Goal: Information Seeking & Learning: Learn about a topic

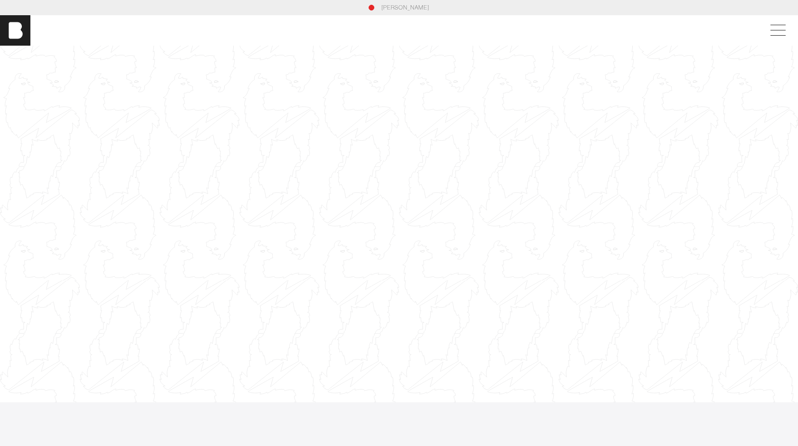
drag, startPoint x: 387, startPoint y: 220, endPoint x: 356, endPoint y: 89, distance: 135.2
click at [356, 88] on div at bounding box center [399, 224] width 798 height 449
click at [345, 95] on div at bounding box center [399, 224] width 798 height 449
click at [366, 191] on div at bounding box center [399, 224] width 798 height 449
click at [779, 27] on span at bounding box center [776, 30] width 22 height 17
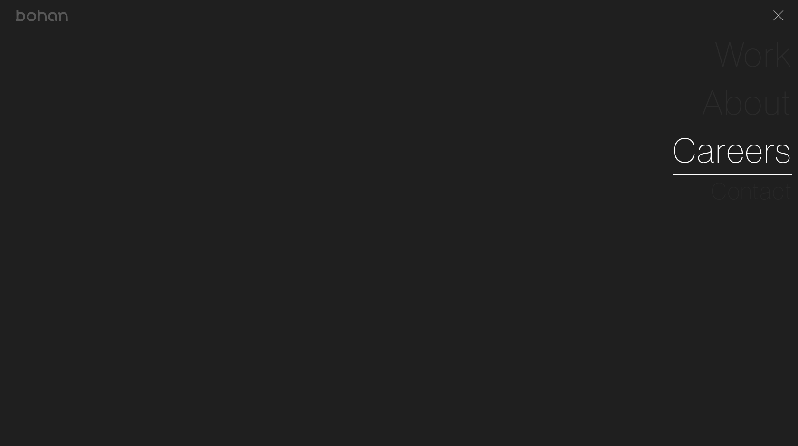
click at [751, 161] on link "Careers" at bounding box center [733, 150] width 120 height 48
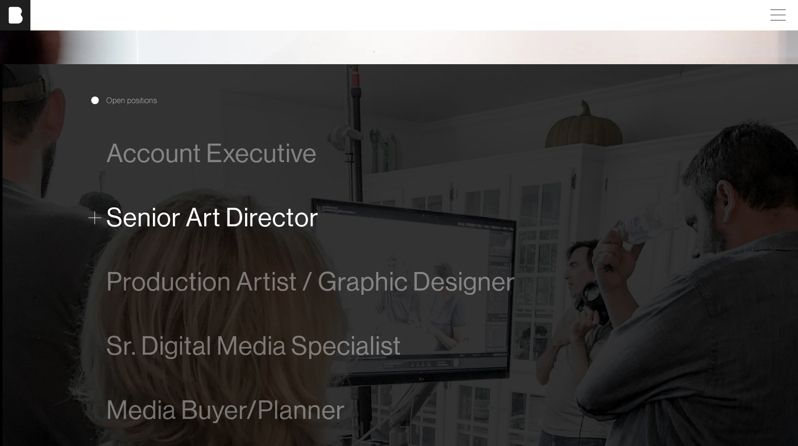
scroll to position [499, 0]
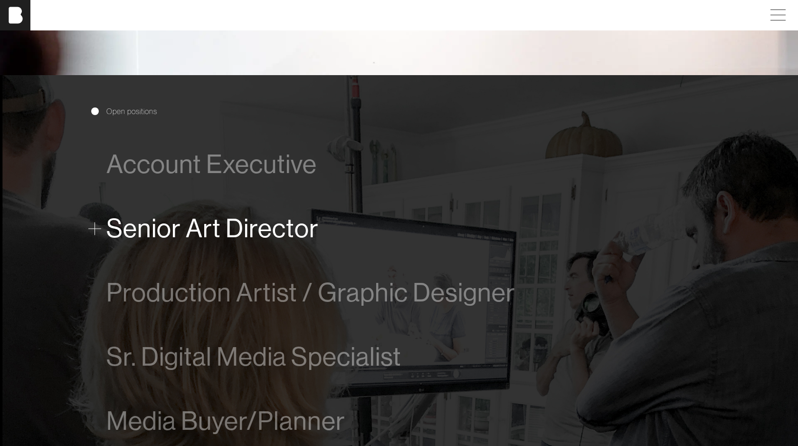
click at [218, 235] on span "Senior Art Director" at bounding box center [212, 228] width 212 height 29
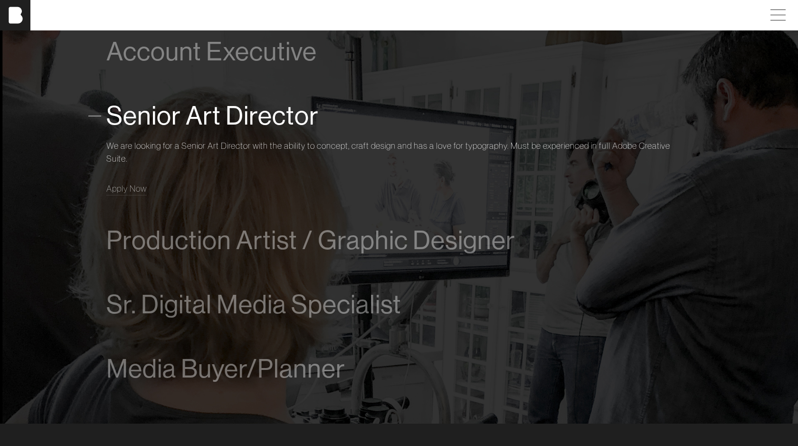
scroll to position [663, 0]
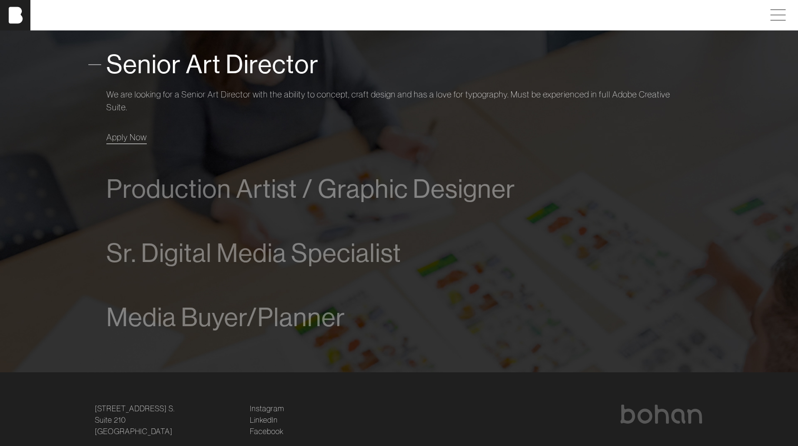
click at [129, 139] on span "Apply Now" at bounding box center [126, 137] width 40 height 11
click at [130, 140] on span "Apply Now" at bounding box center [126, 137] width 40 height 11
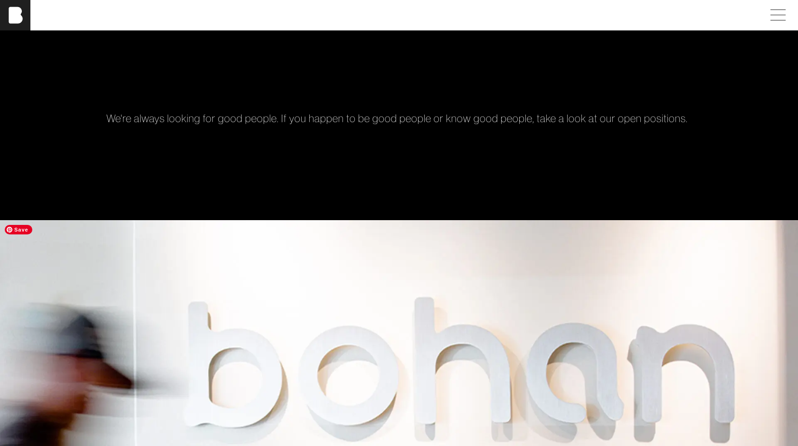
scroll to position [0, 0]
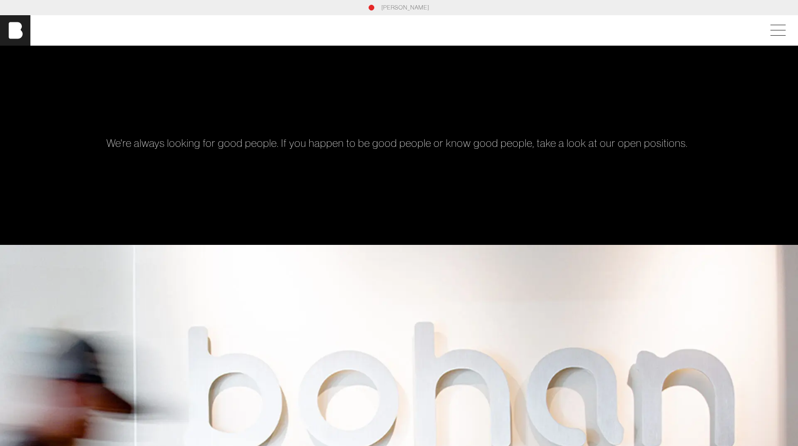
click at [395, 7] on link "[PERSON_NAME]" at bounding box center [405, 7] width 48 height 9
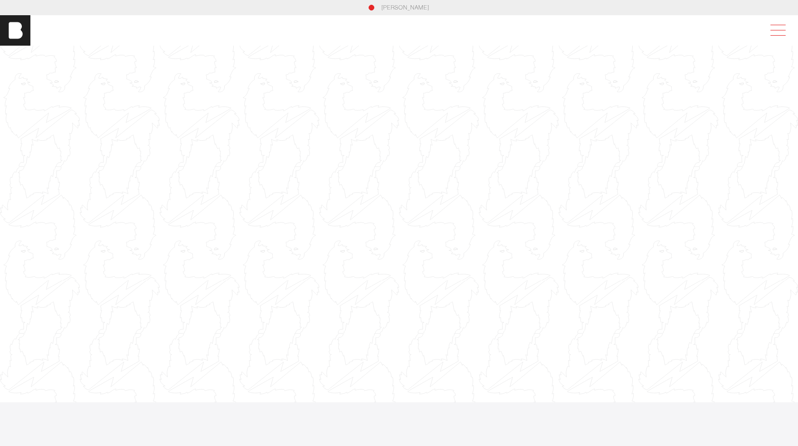
click at [778, 32] on span at bounding box center [776, 30] width 22 height 17
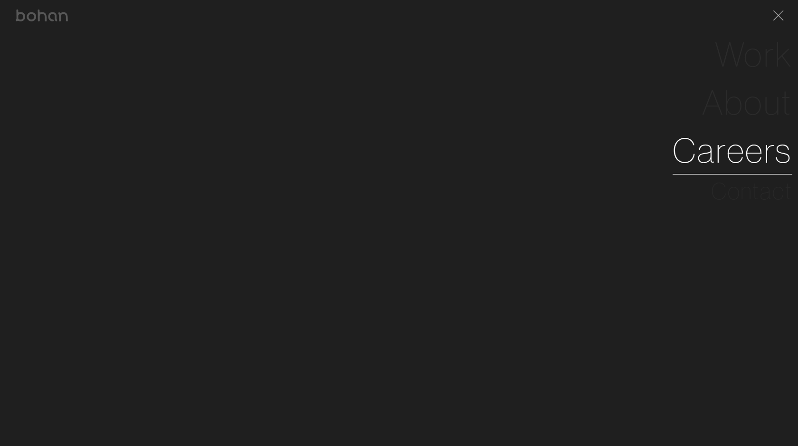
click at [717, 154] on link "Careers" at bounding box center [733, 150] width 120 height 48
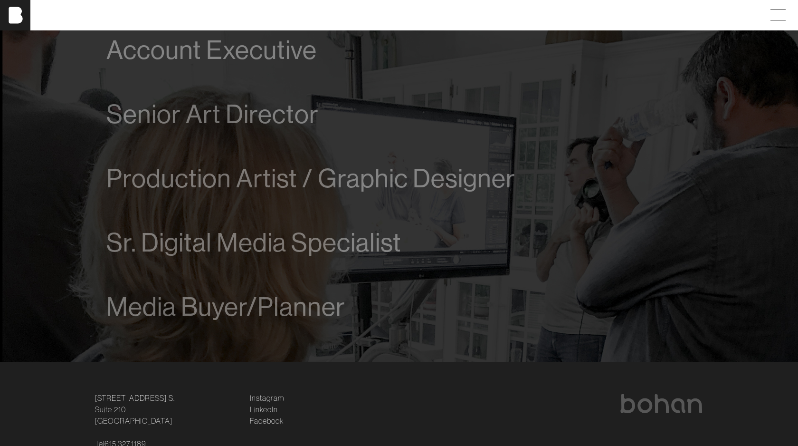
scroll to position [576, 0]
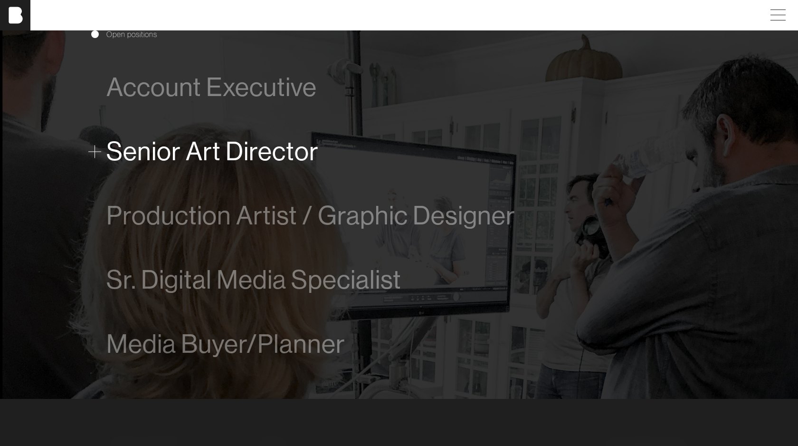
click at [207, 148] on span "Senior Art Director" at bounding box center [212, 151] width 212 height 29
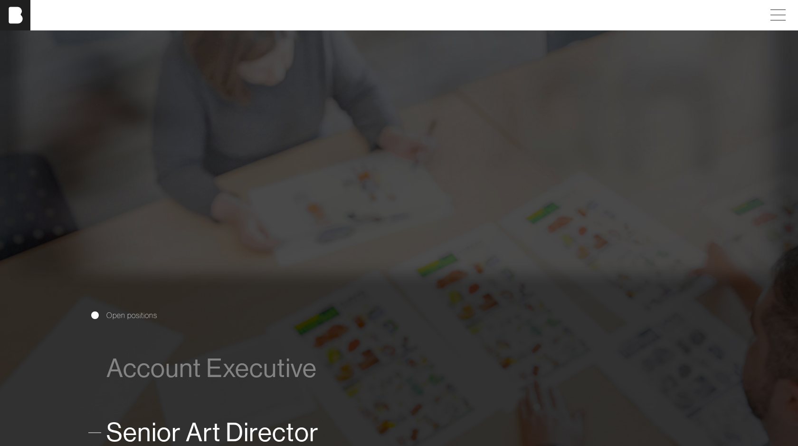
scroll to position [0, 0]
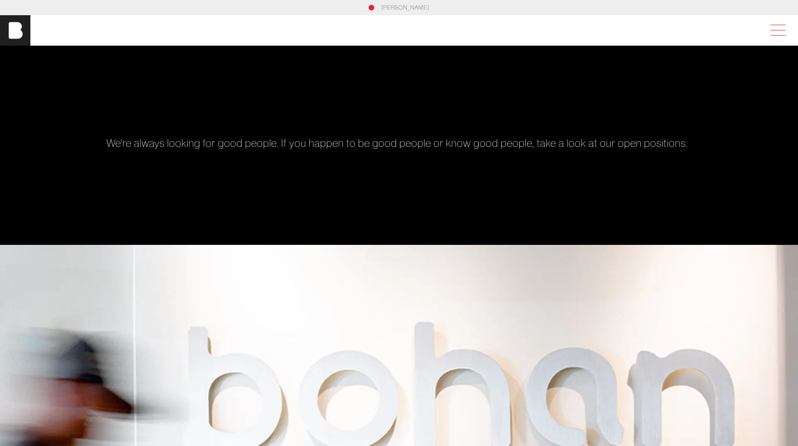
click at [786, 30] on span at bounding box center [776, 30] width 22 height 17
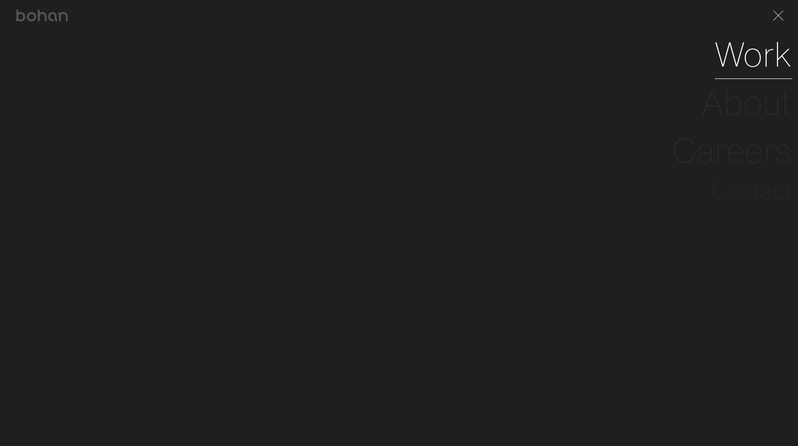
click at [746, 59] on link "Work" at bounding box center [753, 54] width 77 height 48
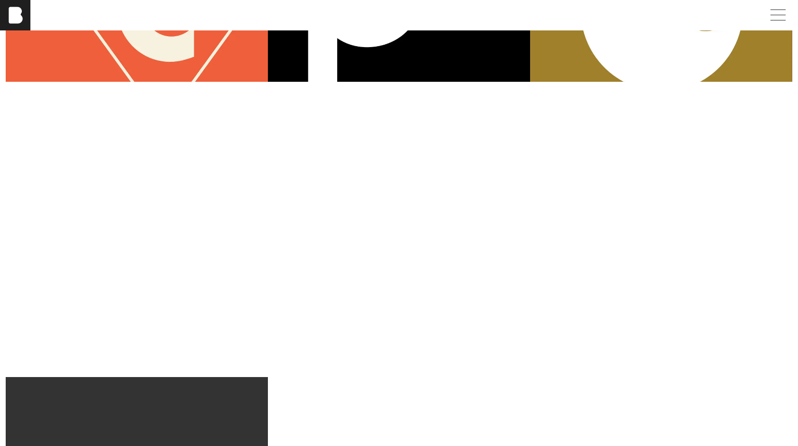
scroll to position [417, 0]
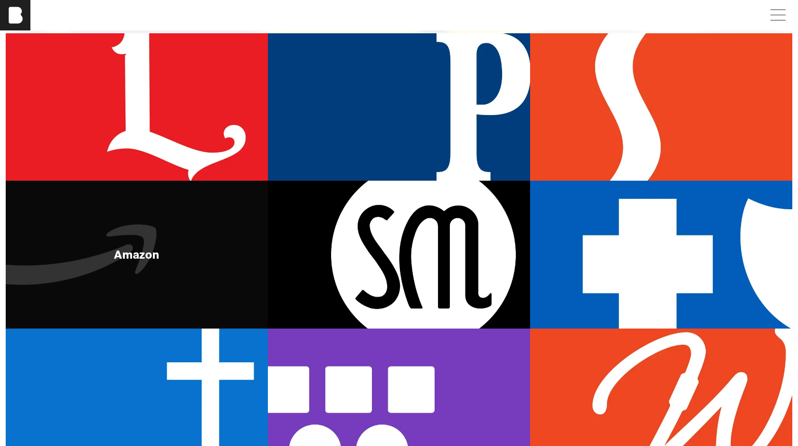
click at [190, 216] on div "Amazon" at bounding box center [137, 253] width 262 height 147
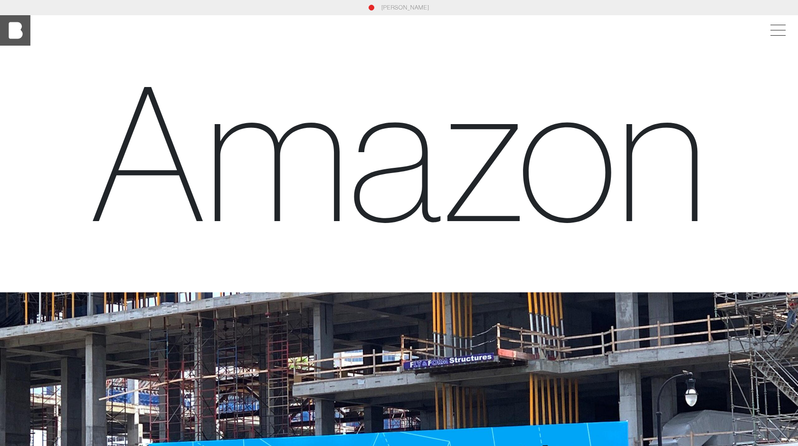
click at [13, 27] on img at bounding box center [15, 30] width 30 height 30
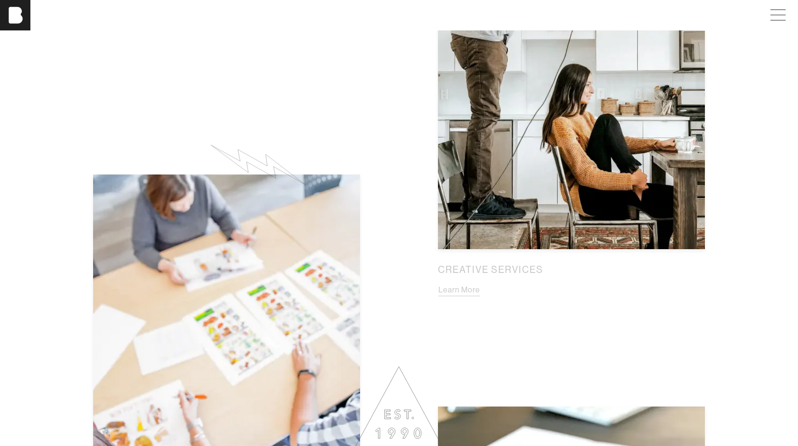
scroll to position [601, 0]
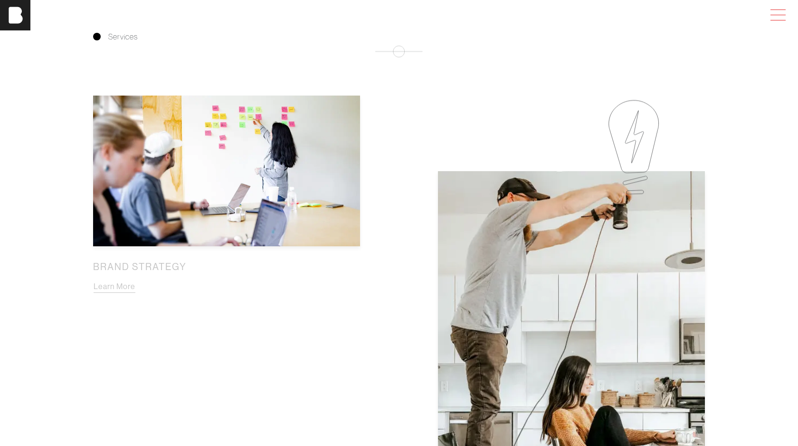
click at [777, 18] on span at bounding box center [776, 15] width 22 height 17
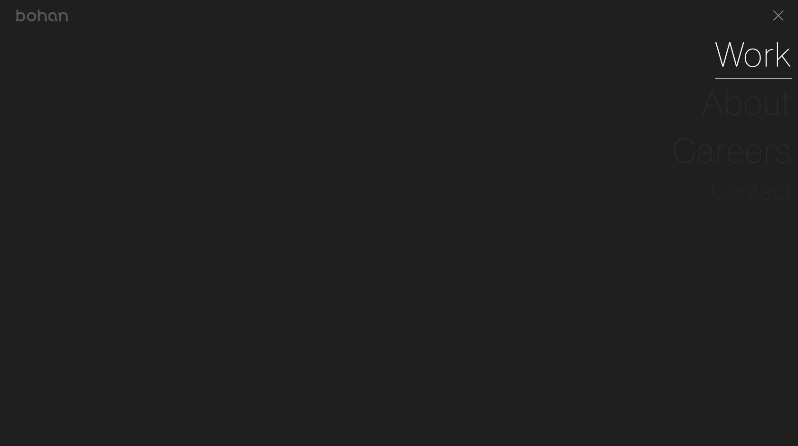
click at [766, 59] on link "Work" at bounding box center [753, 54] width 77 height 48
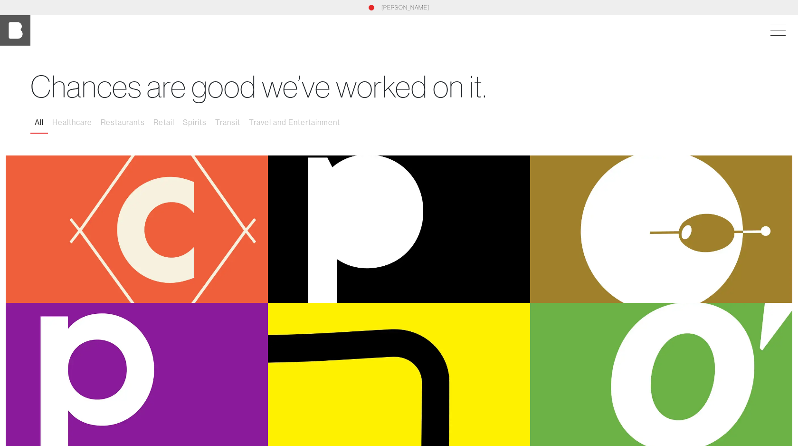
click at [20, 28] on img at bounding box center [15, 30] width 30 height 30
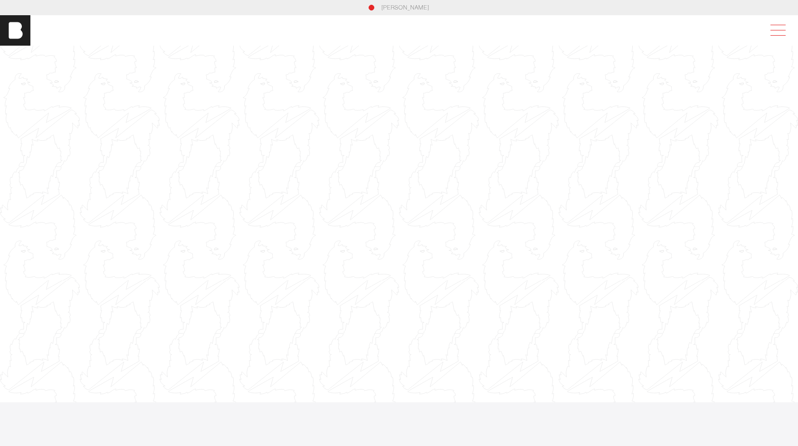
click at [772, 30] on span at bounding box center [777, 30] width 15 height 0
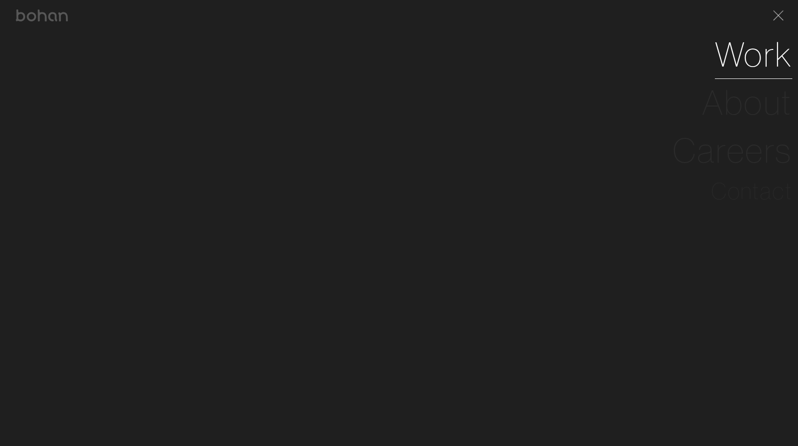
click at [749, 61] on link "Work" at bounding box center [753, 54] width 77 height 48
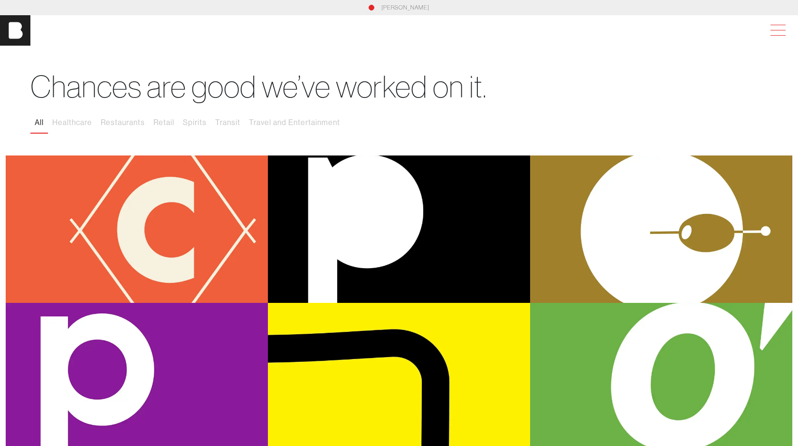
click at [768, 29] on span at bounding box center [776, 30] width 22 height 17
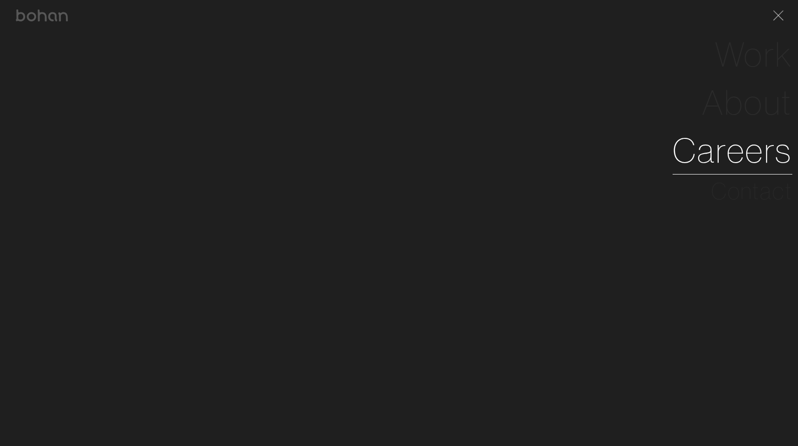
click at [738, 154] on link "Careers" at bounding box center [733, 150] width 120 height 48
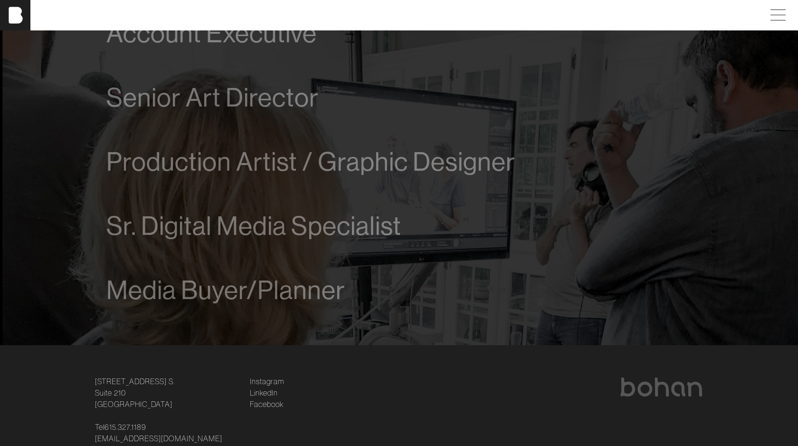
scroll to position [645, 0]
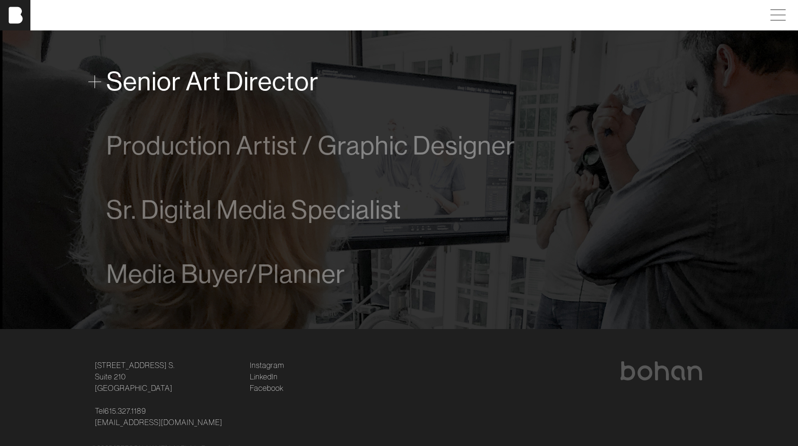
click at [245, 85] on span "Senior Art Director" at bounding box center [212, 81] width 212 height 29
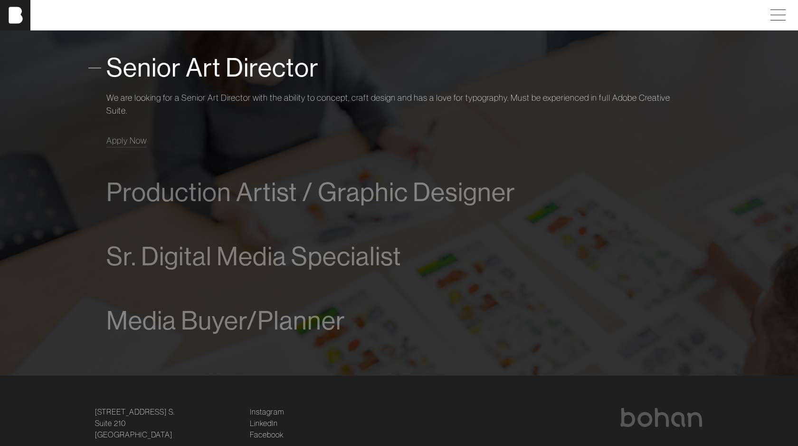
scroll to position [660, 0]
drag, startPoint x: 317, startPoint y: 97, endPoint x: 190, endPoint y: 97, distance: 127.3
click at [190, 97] on p "We are looking for a Senior Art Director with the ability to concept, craft des…" at bounding box center [398, 104] width 585 height 26
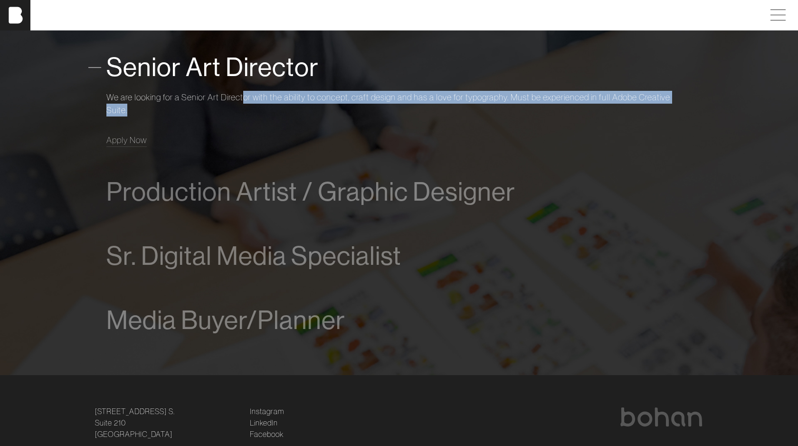
drag, startPoint x: 243, startPoint y: 97, endPoint x: 431, endPoint y: 104, distance: 187.7
click at [431, 104] on p "We are looking for a Senior Art Director with the ability to concept, craft des…" at bounding box center [398, 104] width 585 height 26
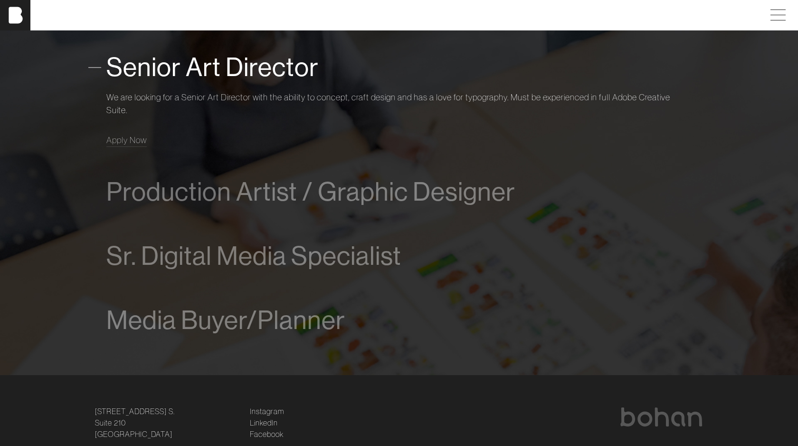
click at [528, 130] on div "We are looking for a Senior Art Director with the ability to concept, craft des…" at bounding box center [398, 116] width 585 height 60
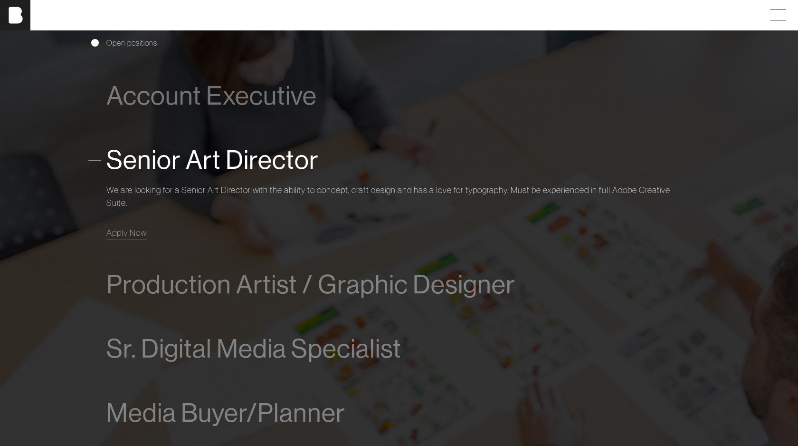
scroll to position [564, 0]
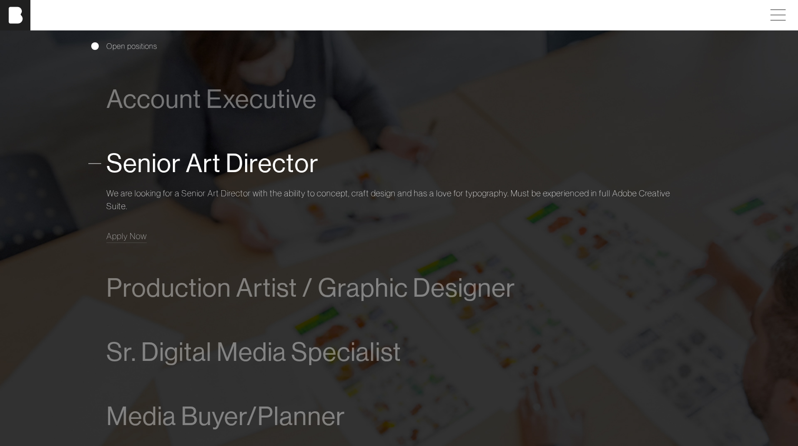
click at [95, 163] on span at bounding box center [94, 163] width 13 height 13
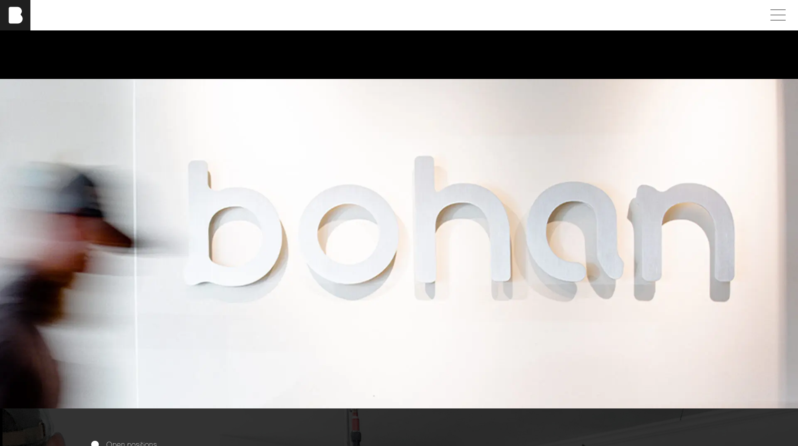
scroll to position [0, 0]
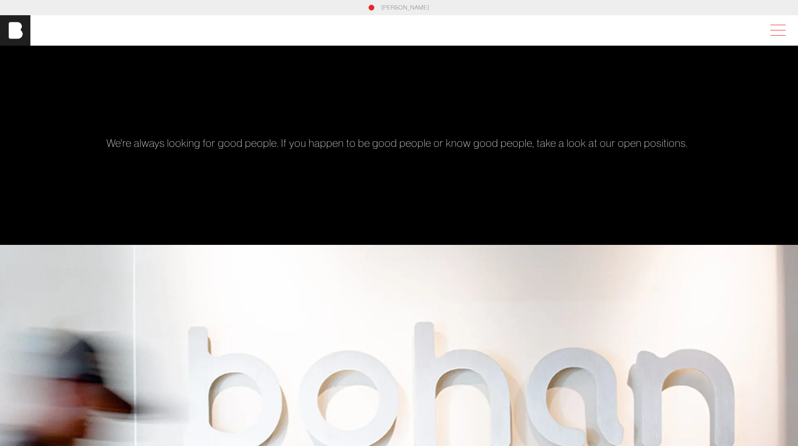
click at [780, 23] on span at bounding box center [776, 30] width 22 height 17
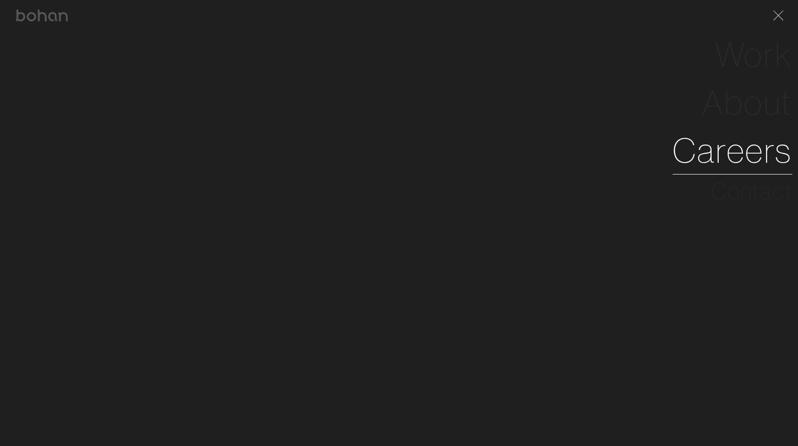
click at [720, 153] on link "Careers" at bounding box center [733, 150] width 120 height 48
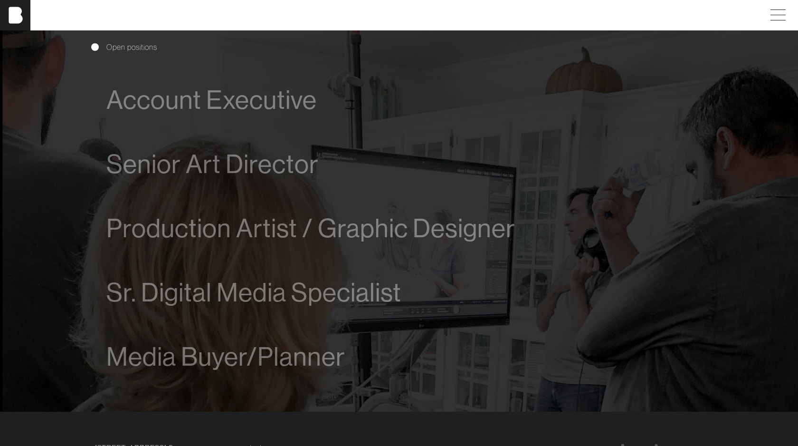
scroll to position [683, 0]
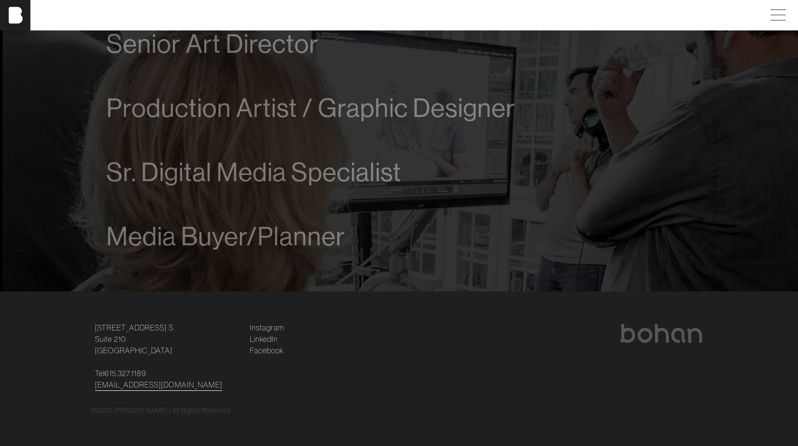
click at [151, 389] on link "[EMAIL_ADDRESS][DOMAIN_NAME]" at bounding box center [158, 384] width 127 height 11
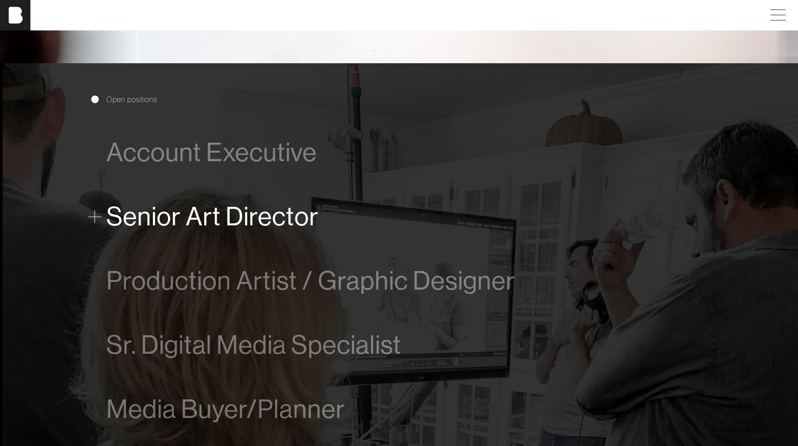
click at [221, 215] on span "Senior Art Director" at bounding box center [212, 216] width 212 height 29
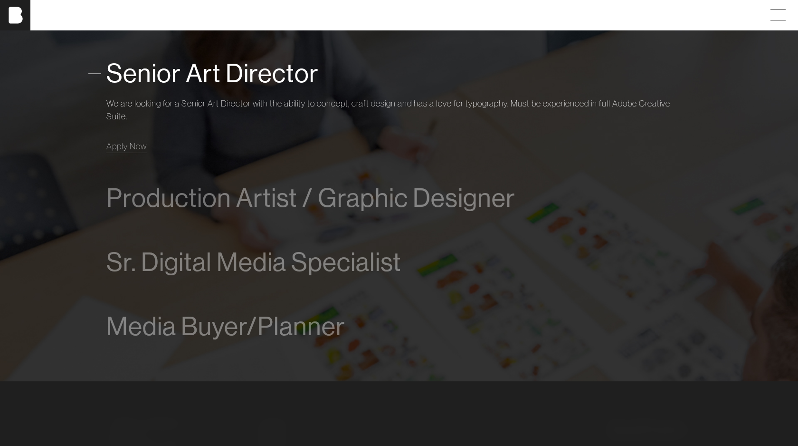
scroll to position [654, 0]
click at [157, 103] on p "We are looking for a Senior Art Director with the ability to concept, craft des…" at bounding box center [398, 109] width 585 height 26
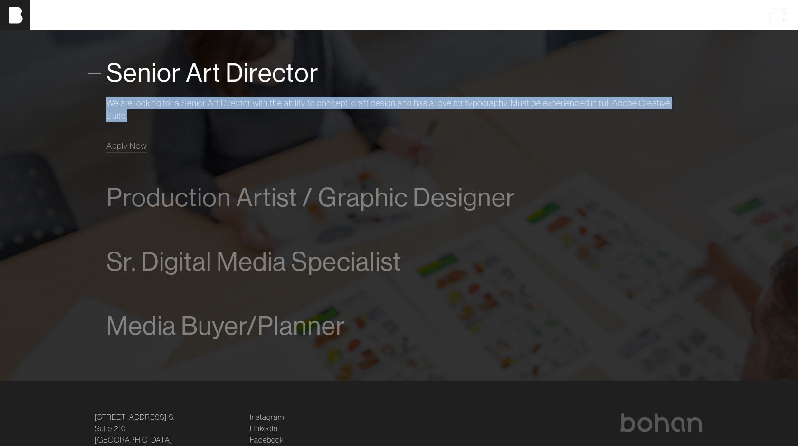
click at [157, 103] on p "We are looking for a Senior Art Director with the ability to concept, craft des…" at bounding box center [398, 109] width 585 height 26
click at [111, 144] on span "Apply Now" at bounding box center [126, 145] width 40 height 11
click at [343, 104] on p "We are looking for a Senior Art Director with the ability to concept, craft des…" at bounding box center [398, 109] width 585 height 26
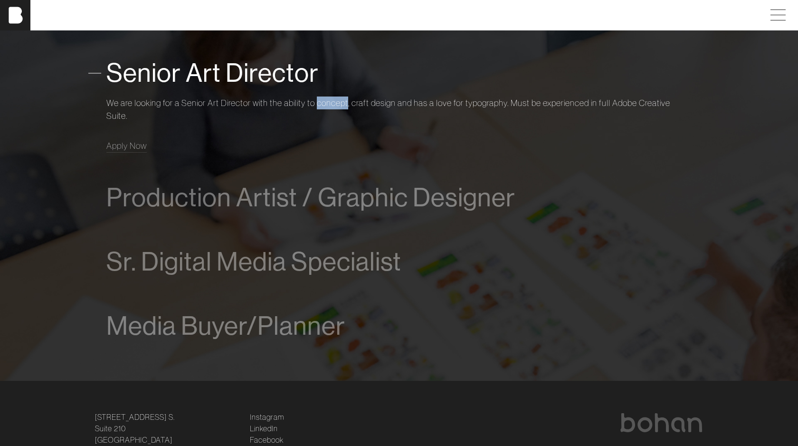
click at [343, 104] on p "We are looking for a Senior Art Director with the ability to concept, craft des…" at bounding box center [398, 109] width 585 height 26
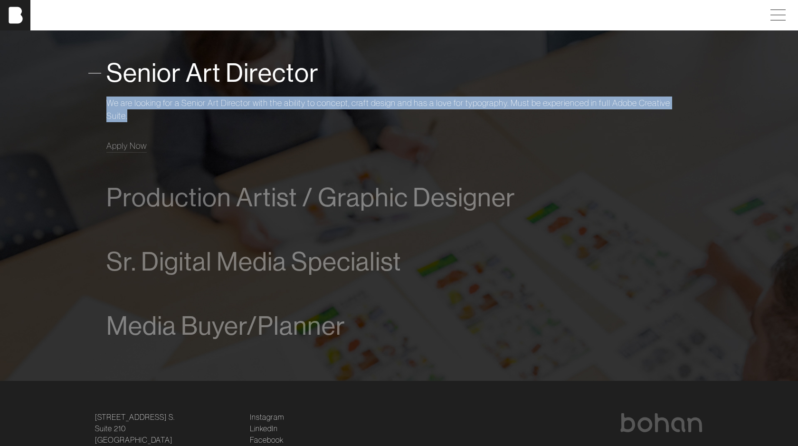
click at [343, 104] on p "We are looking for a Senior Art Director with the ability to concept, craft des…" at bounding box center [398, 109] width 585 height 26
click at [426, 115] on p "We are looking for a Senior Art Director with the ability to concept, craft des…" at bounding box center [398, 109] width 585 height 26
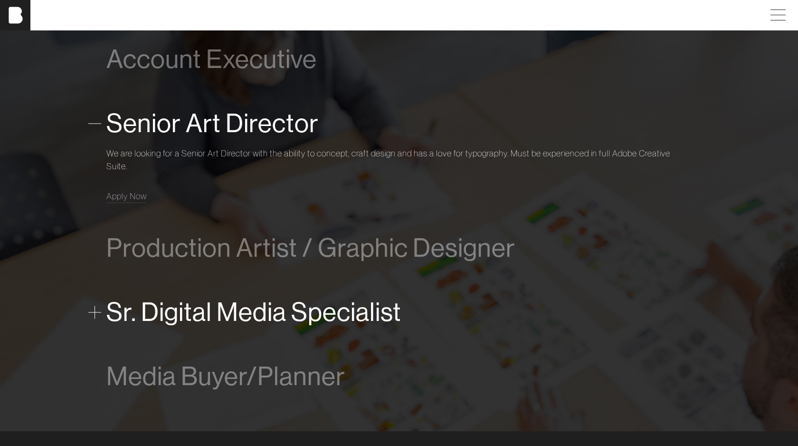
scroll to position [743, 0]
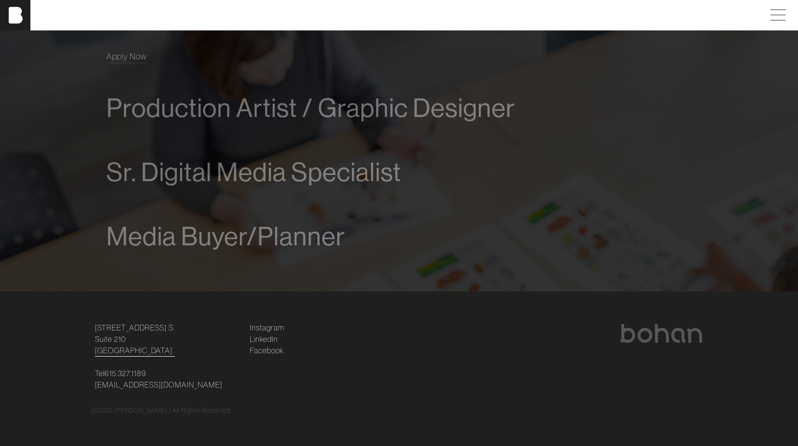
click at [108, 343] on link "[STREET_ADDRESS] [STREET_ADDRESS]" at bounding box center [135, 339] width 80 height 34
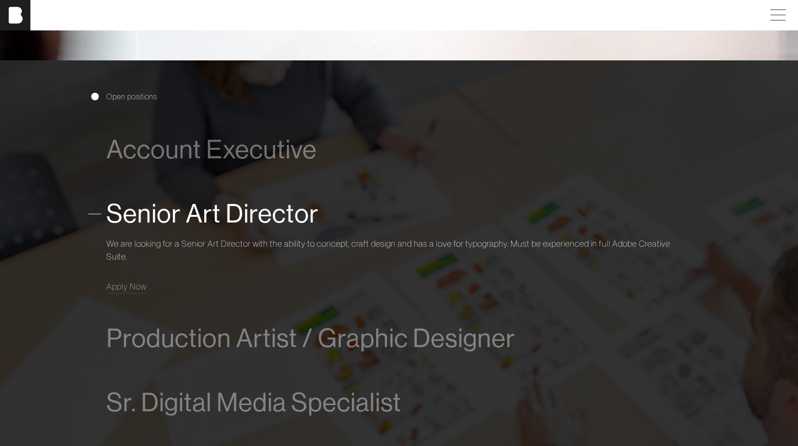
scroll to position [158, 0]
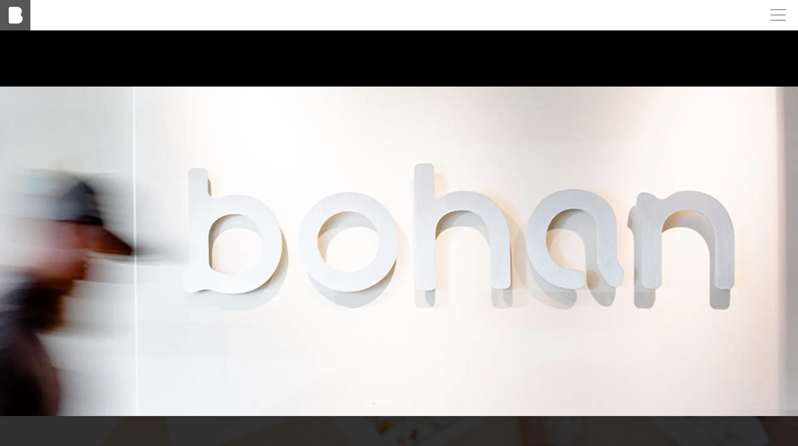
click at [18, 15] on img at bounding box center [15, 15] width 30 height 30
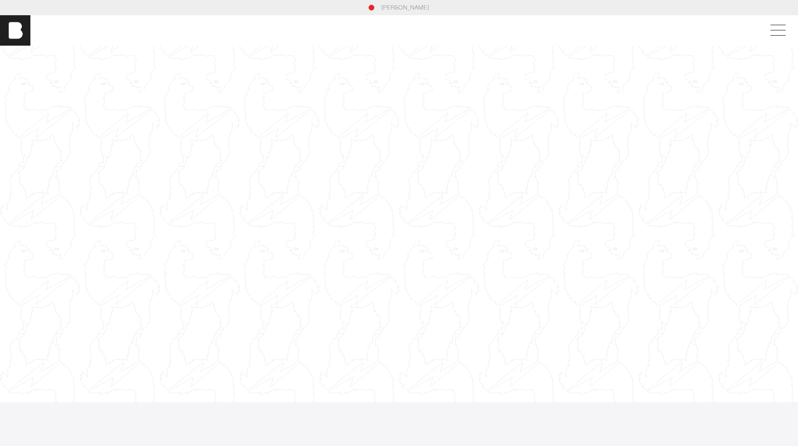
drag, startPoint x: 484, startPoint y: 288, endPoint x: 461, endPoint y: 104, distance: 185.2
click at [462, 103] on div at bounding box center [399, 224] width 798 height 449
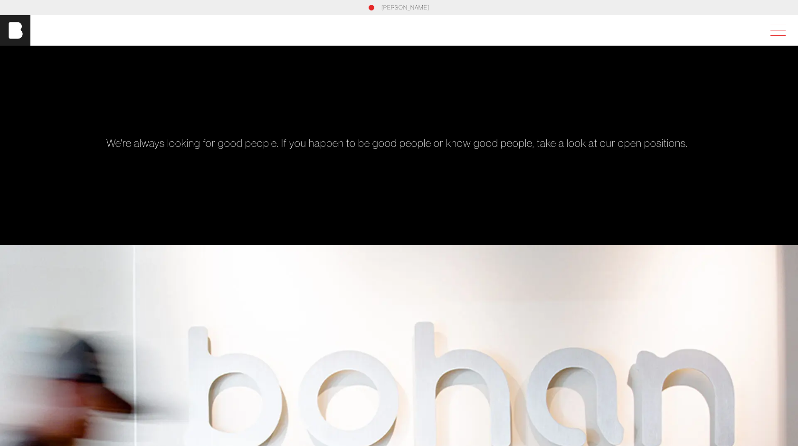
click at [779, 35] on span at bounding box center [776, 30] width 22 height 17
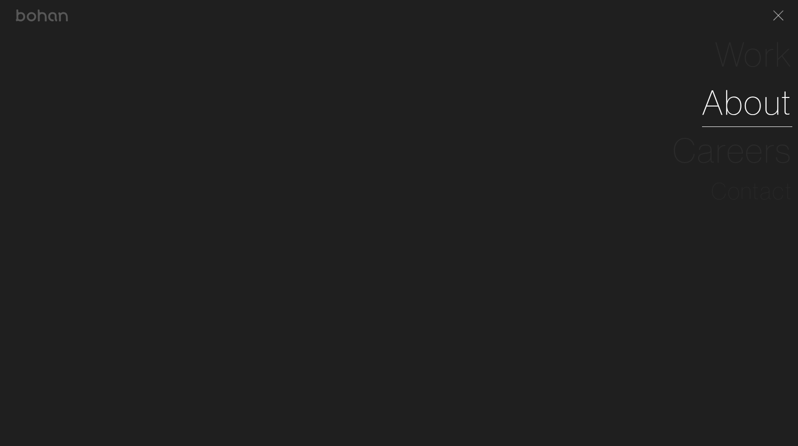
click at [766, 119] on link "About" at bounding box center [747, 102] width 90 height 48
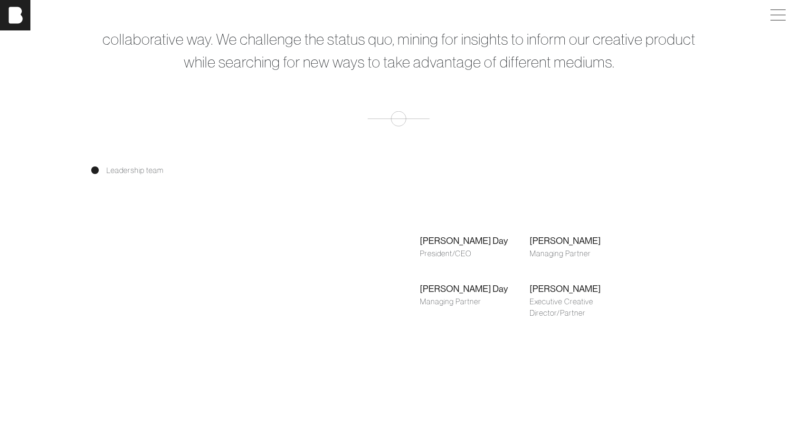
scroll to position [616, 0]
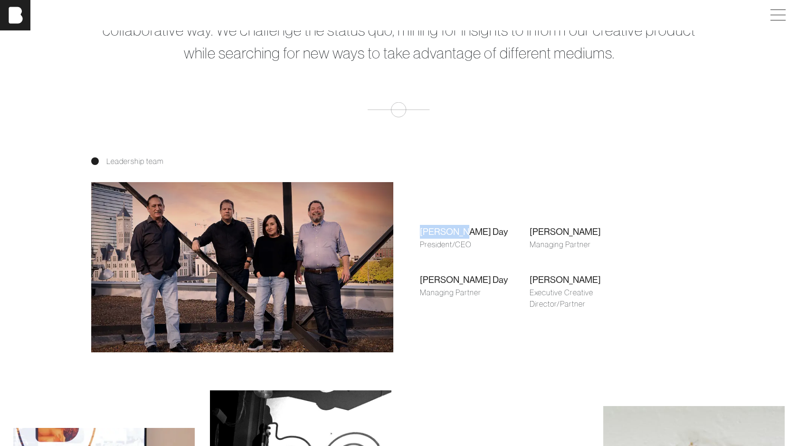
drag, startPoint x: 421, startPoint y: 231, endPoint x: 457, endPoint y: 231, distance: 36.1
click at [457, 231] on div "Shari Day" at bounding box center [475, 232] width 110 height 14
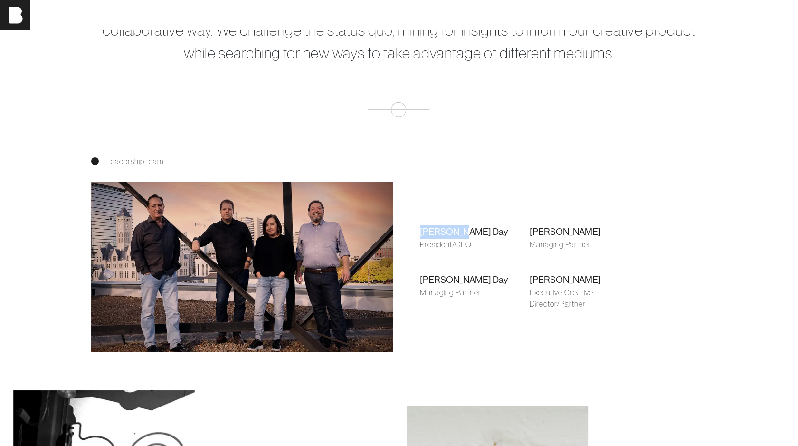
copy div "Shari Day"
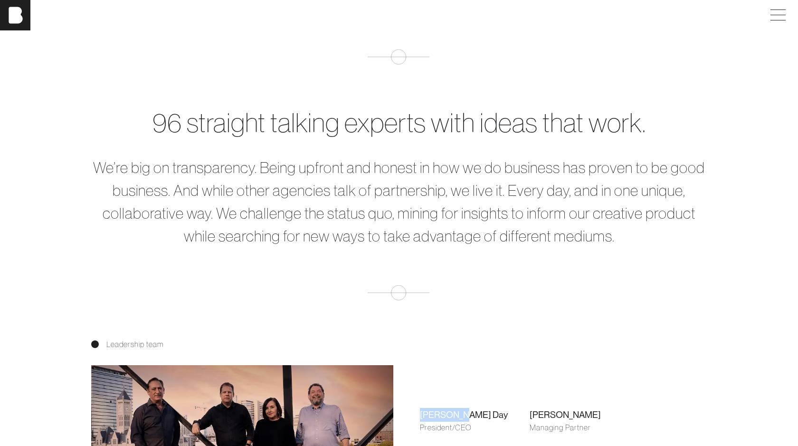
scroll to position [435, 0]
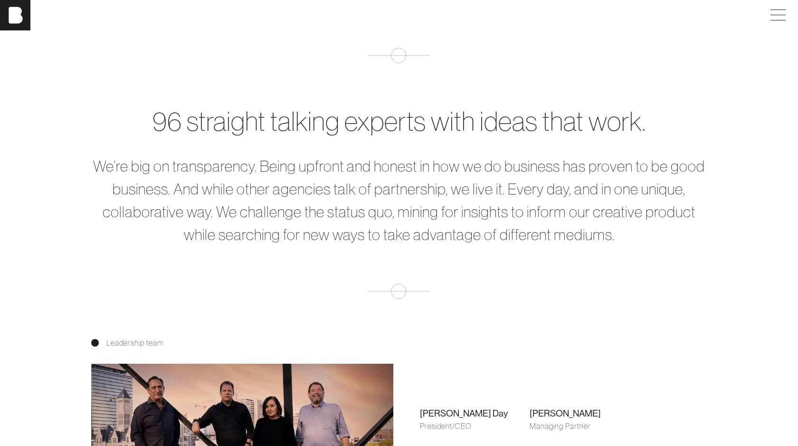
drag, startPoint x: 93, startPoint y: 345, endPoint x: 188, endPoint y: 322, distance: 97.1
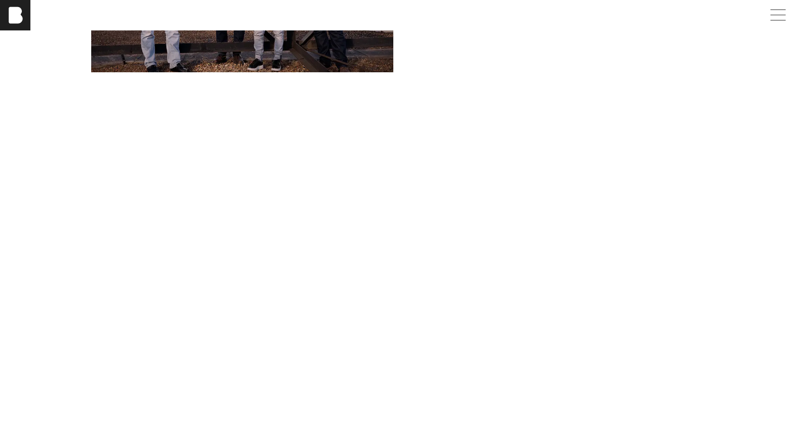
scroll to position [906, 0]
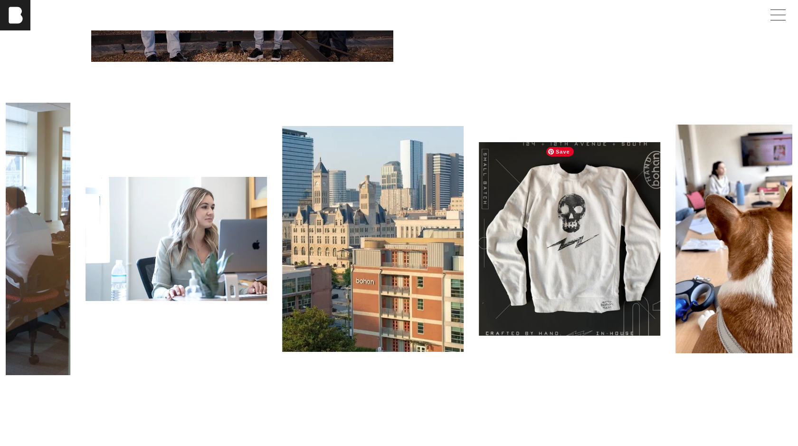
click at [561, 213] on img at bounding box center [569, 238] width 181 height 193
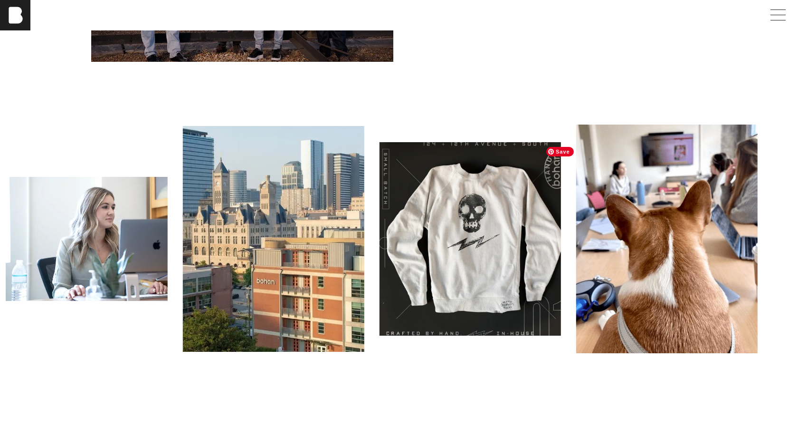
click at [379, 232] on img at bounding box center [469, 238] width 181 height 193
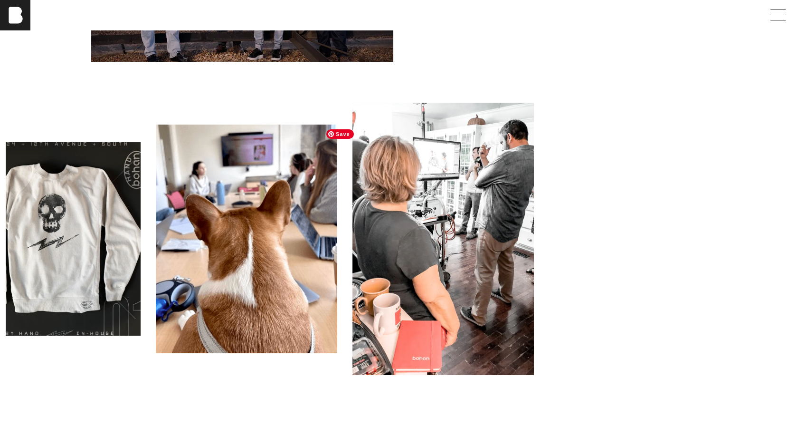
click at [156, 218] on img at bounding box center [246, 238] width 181 height 228
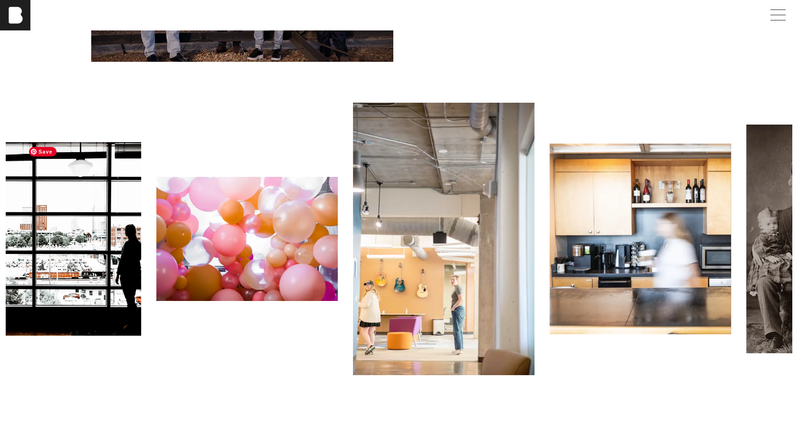
click at [99, 228] on img at bounding box center [50, 238] width 181 height 193
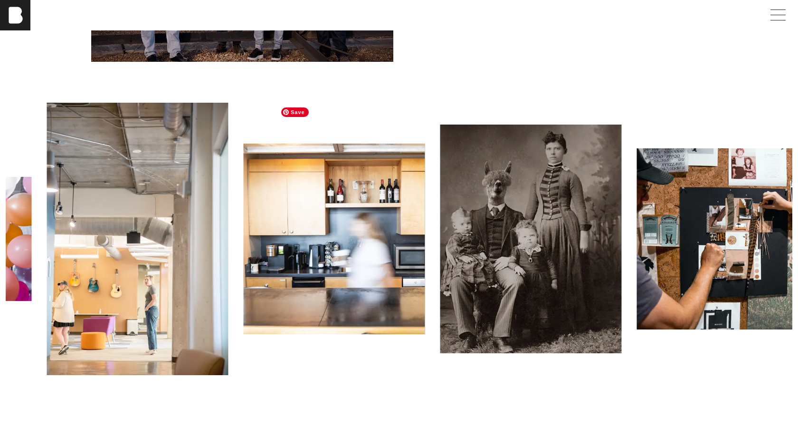
click at [189, 188] on img at bounding box center [137, 239] width 181 height 272
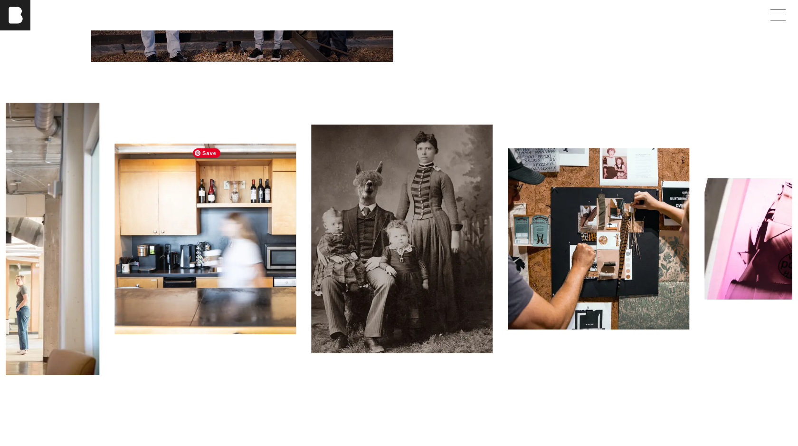
click at [114, 203] on img at bounding box center [204, 238] width 181 height 191
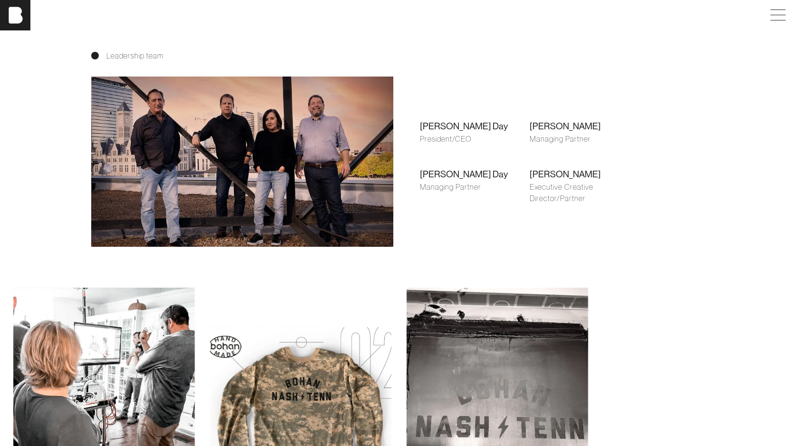
scroll to position [0, 0]
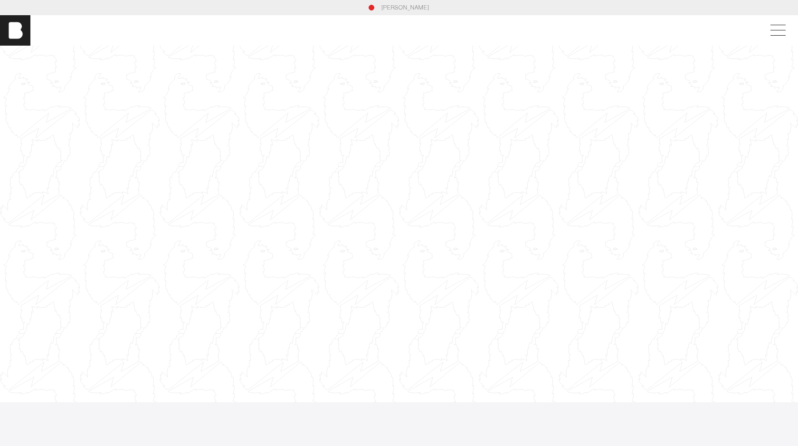
click at [398, 7] on link "[PERSON_NAME]" at bounding box center [405, 7] width 48 height 9
